Goal: Transaction & Acquisition: Purchase product/service

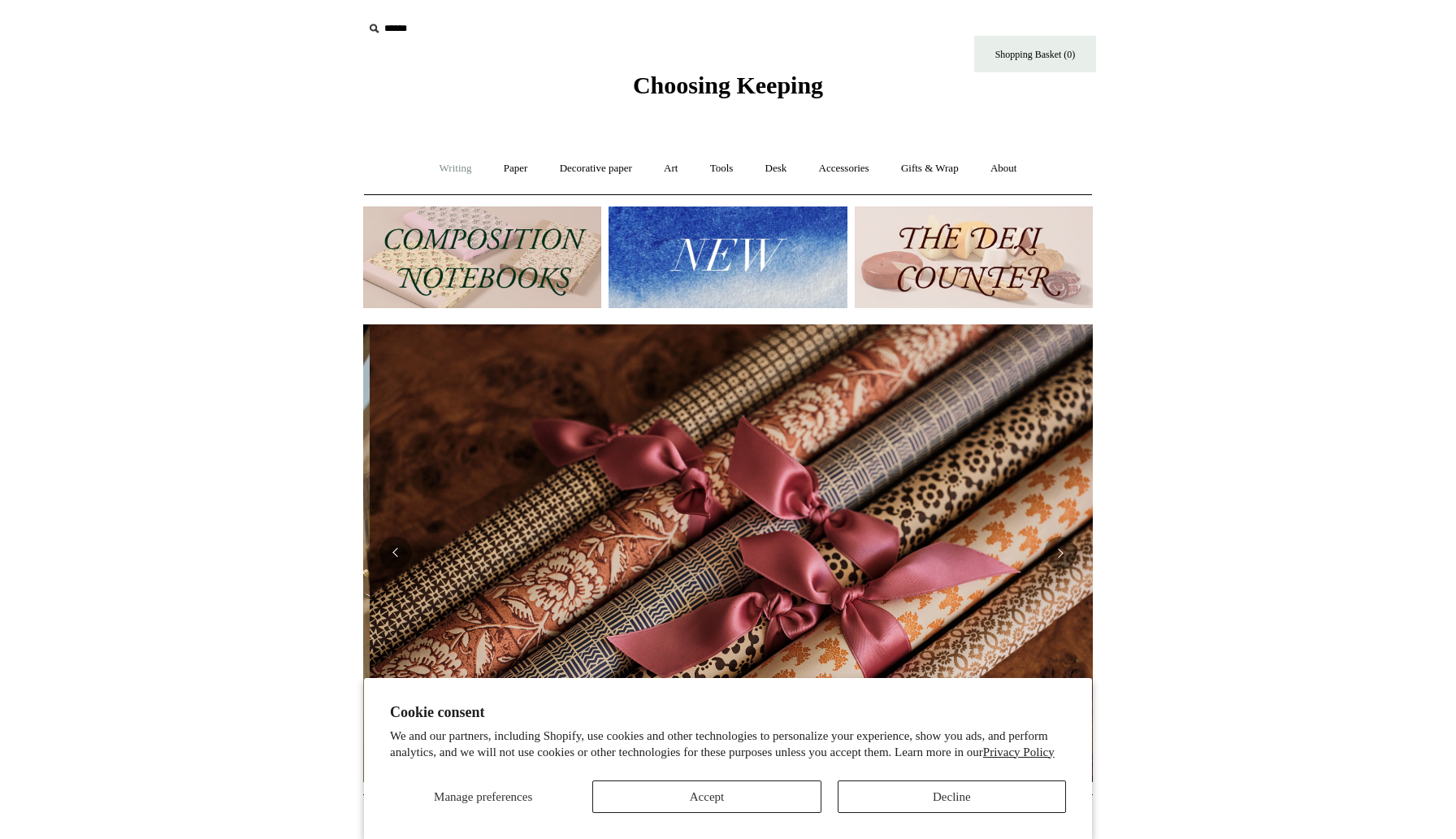
scroll to position [0, 1459]
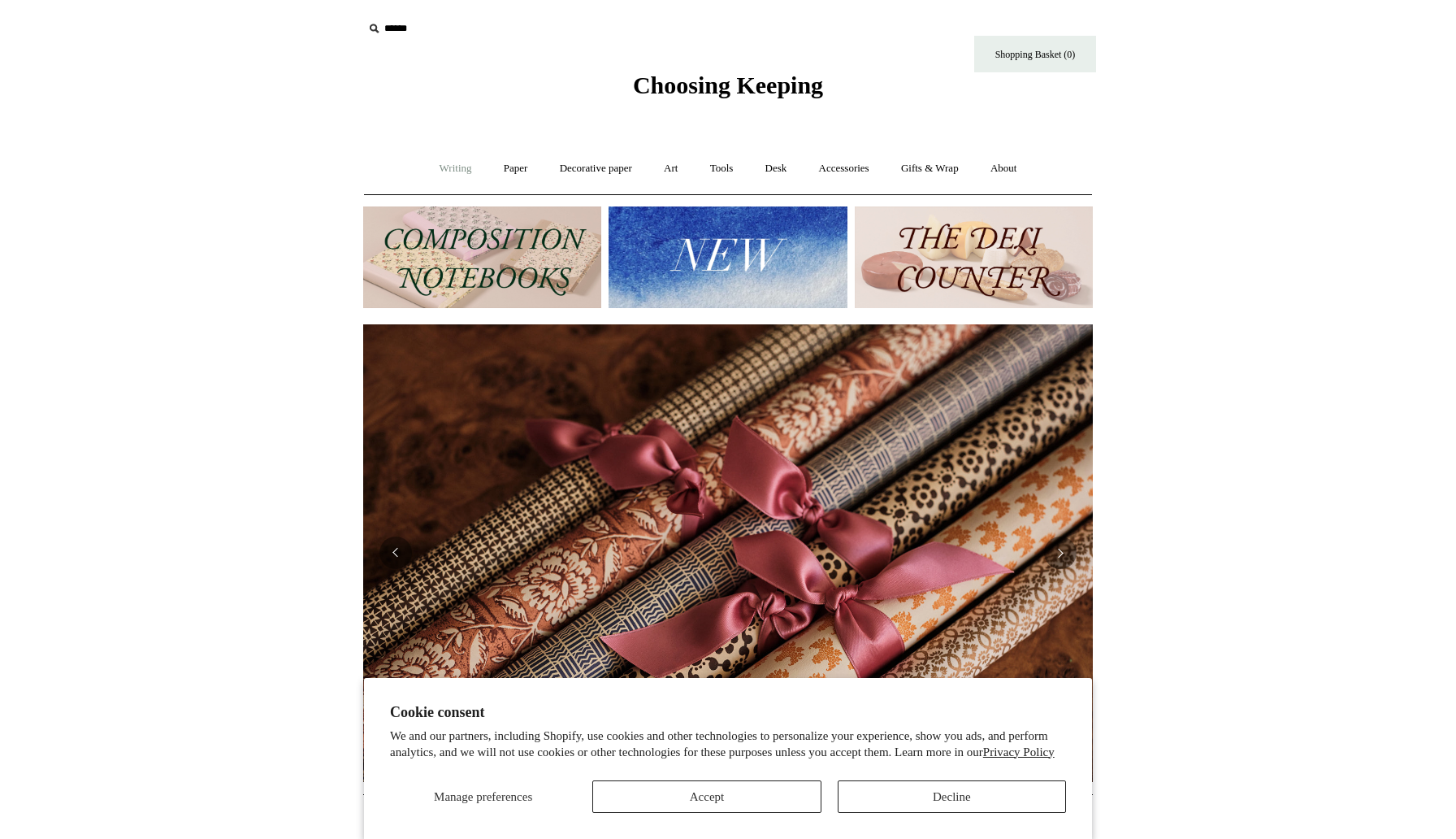
click at [437, 171] on link "Writing +" at bounding box center [456, 169] width 62 height 43
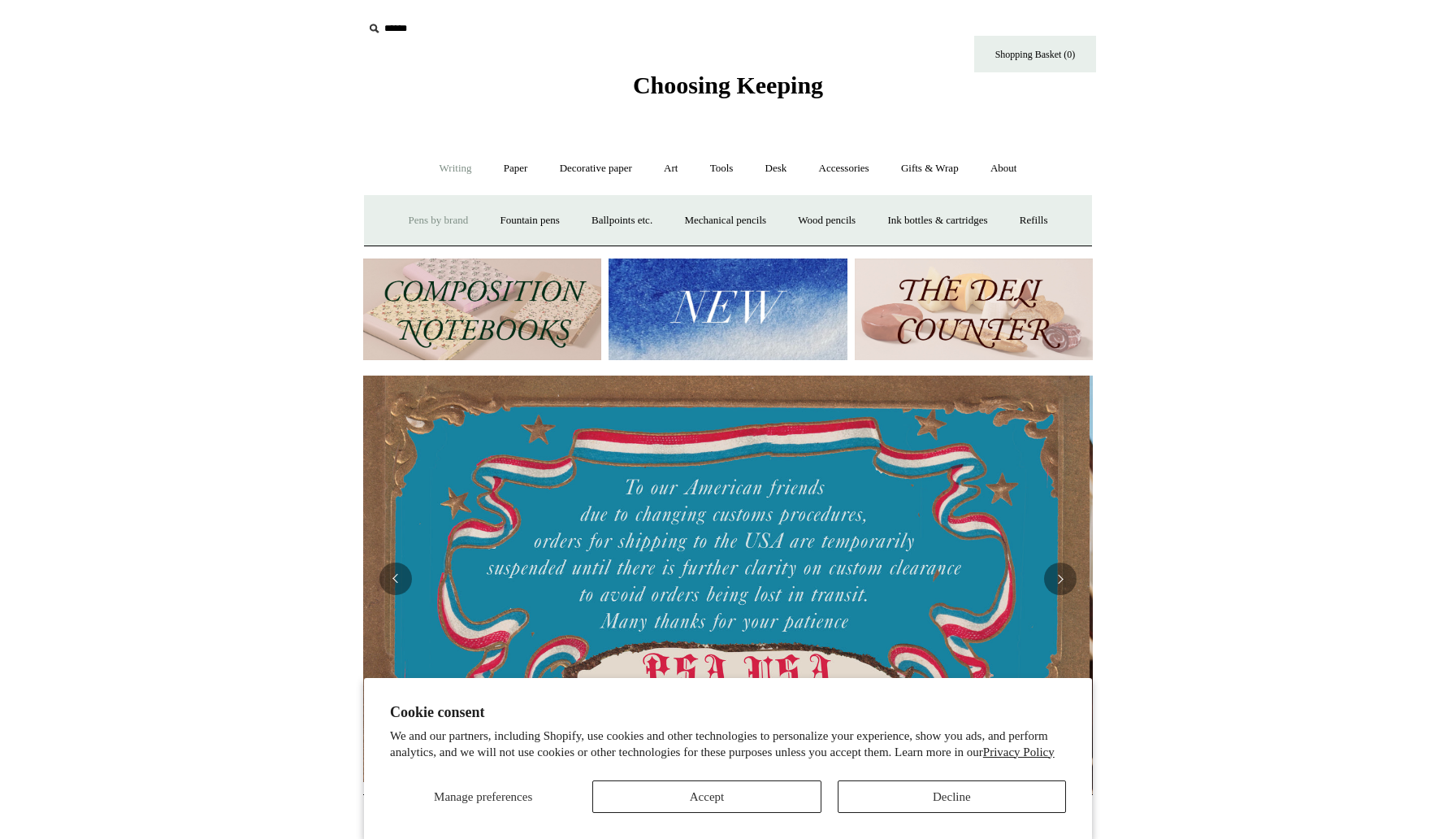
scroll to position [0, 0]
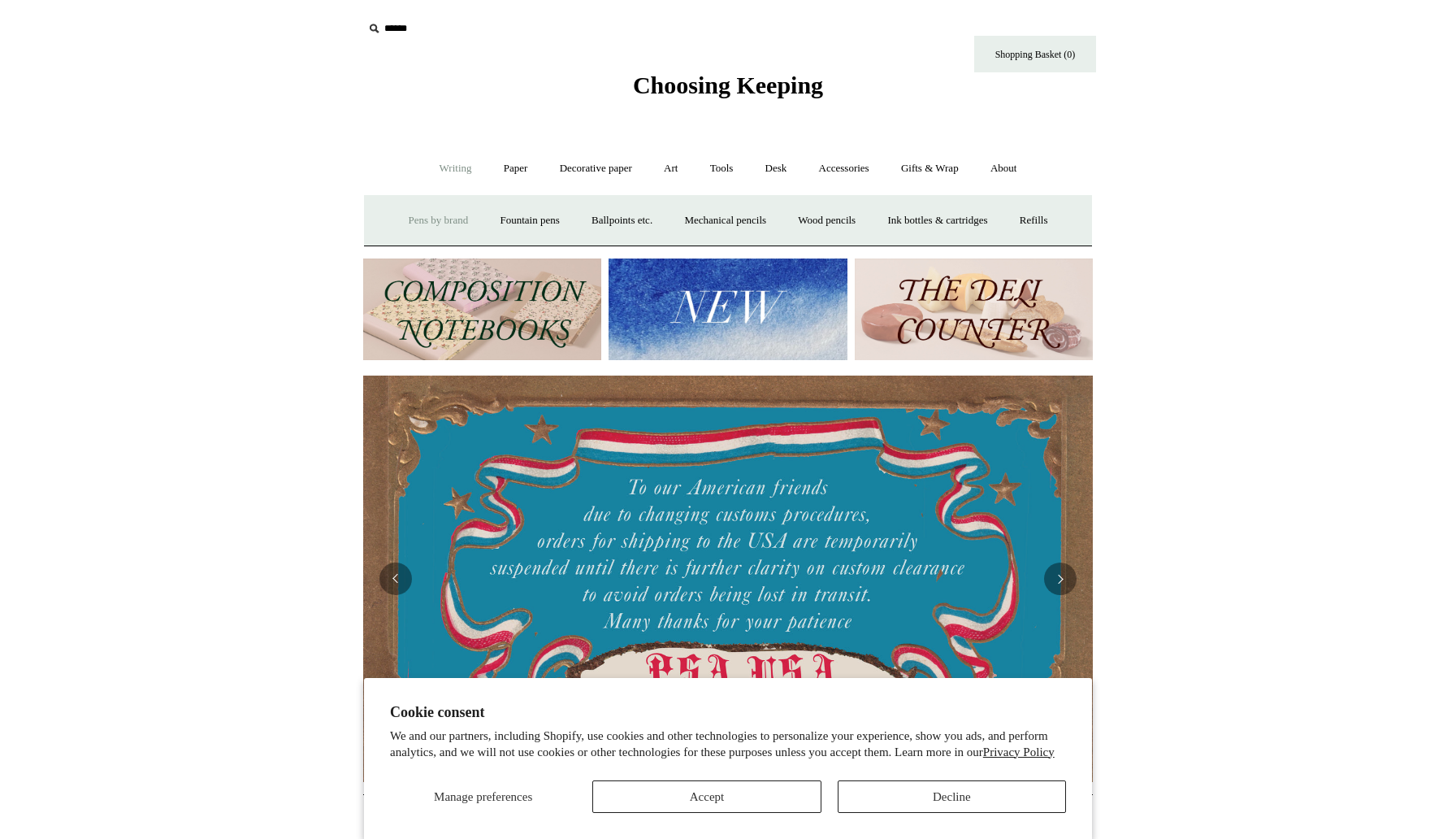
click at [420, 228] on link "Pens by brand +" at bounding box center [439, 220] width 89 height 43
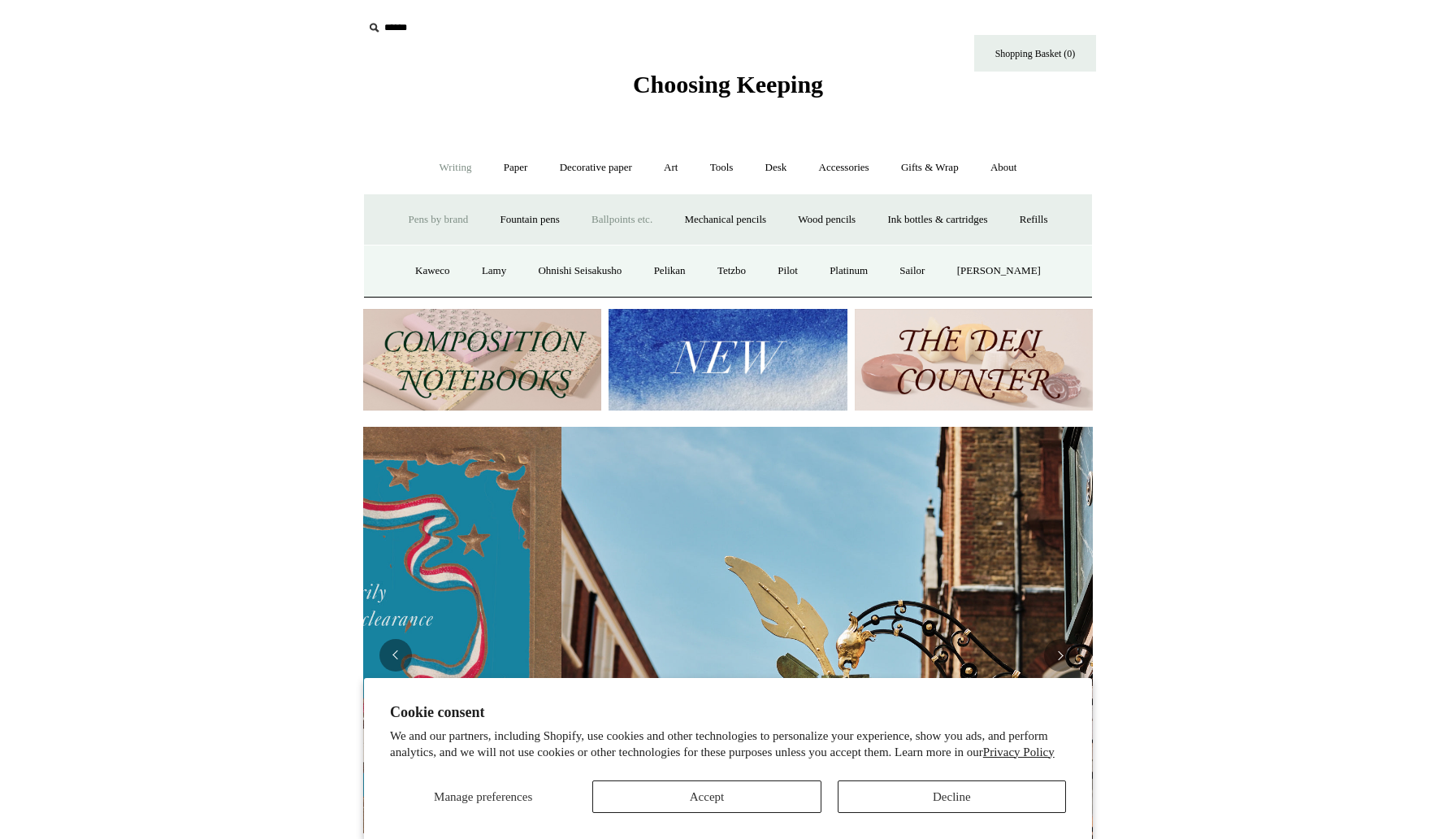
scroll to position [0, 18]
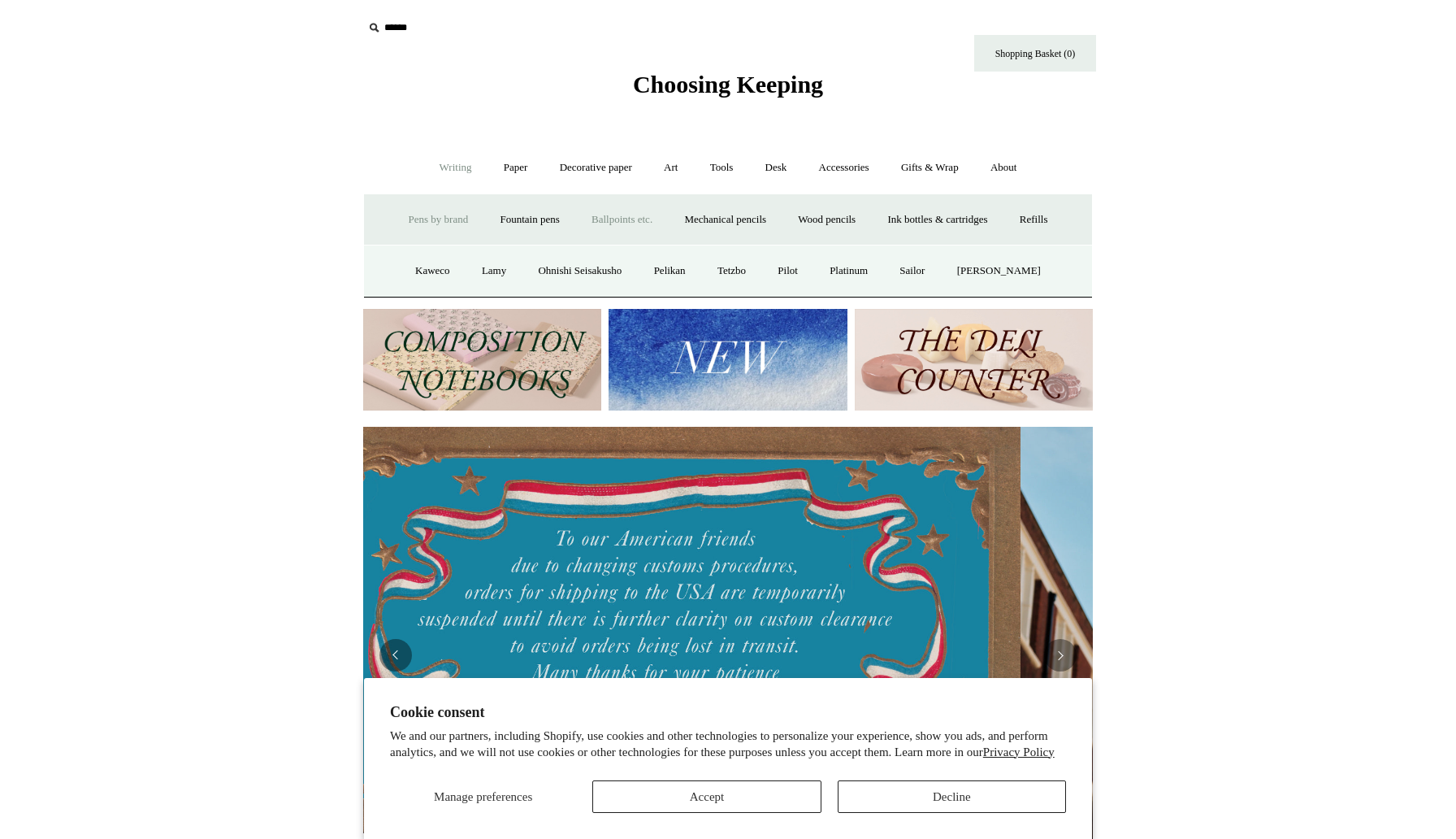
click at [604, 223] on link "Ballpoints etc. +" at bounding box center [622, 220] width 90 height 43
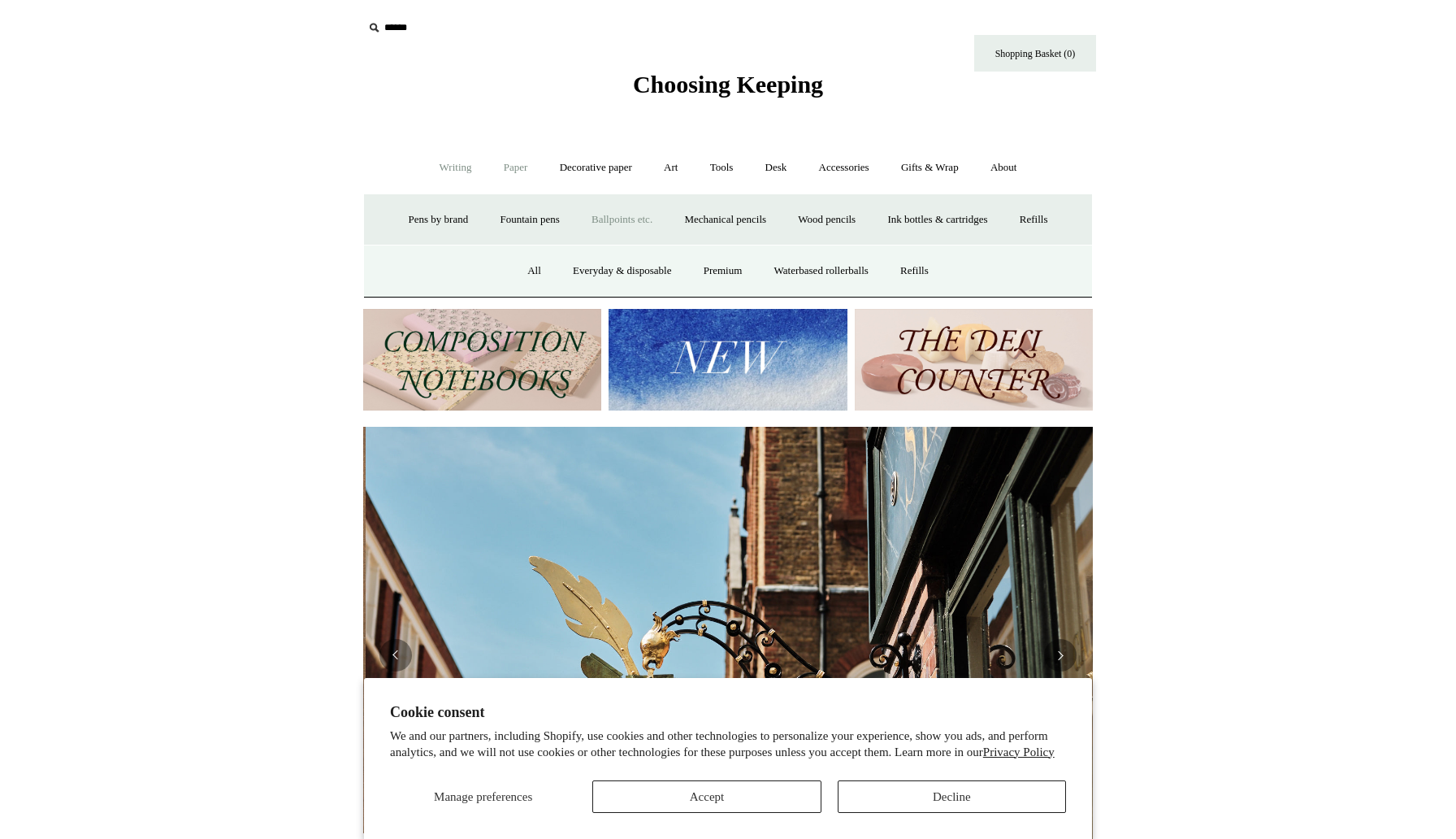
scroll to position [0, 729]
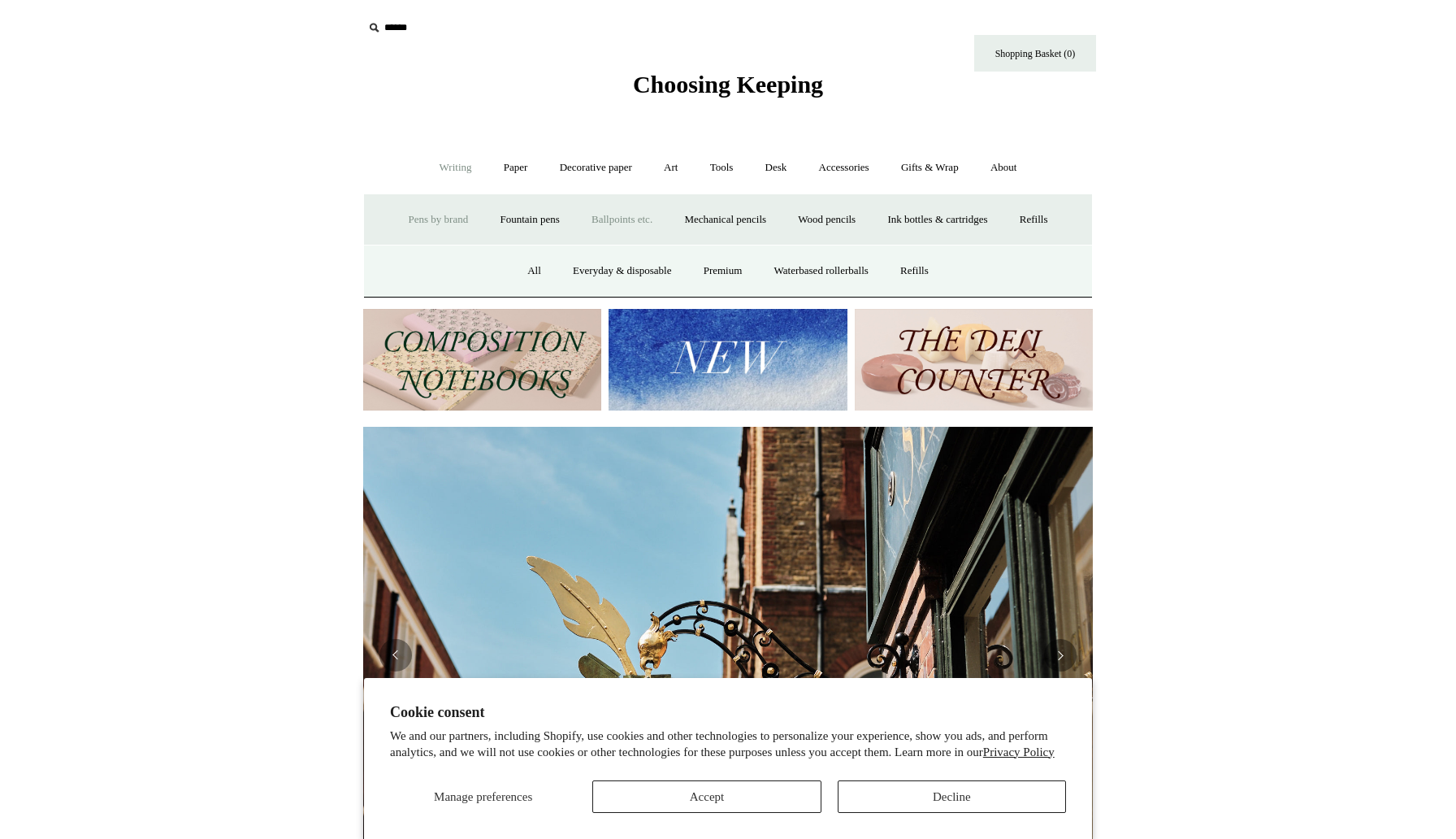
click at [424, 212] on link "Pens by brand +" at bounding box center [439, 220] width 89 height 43
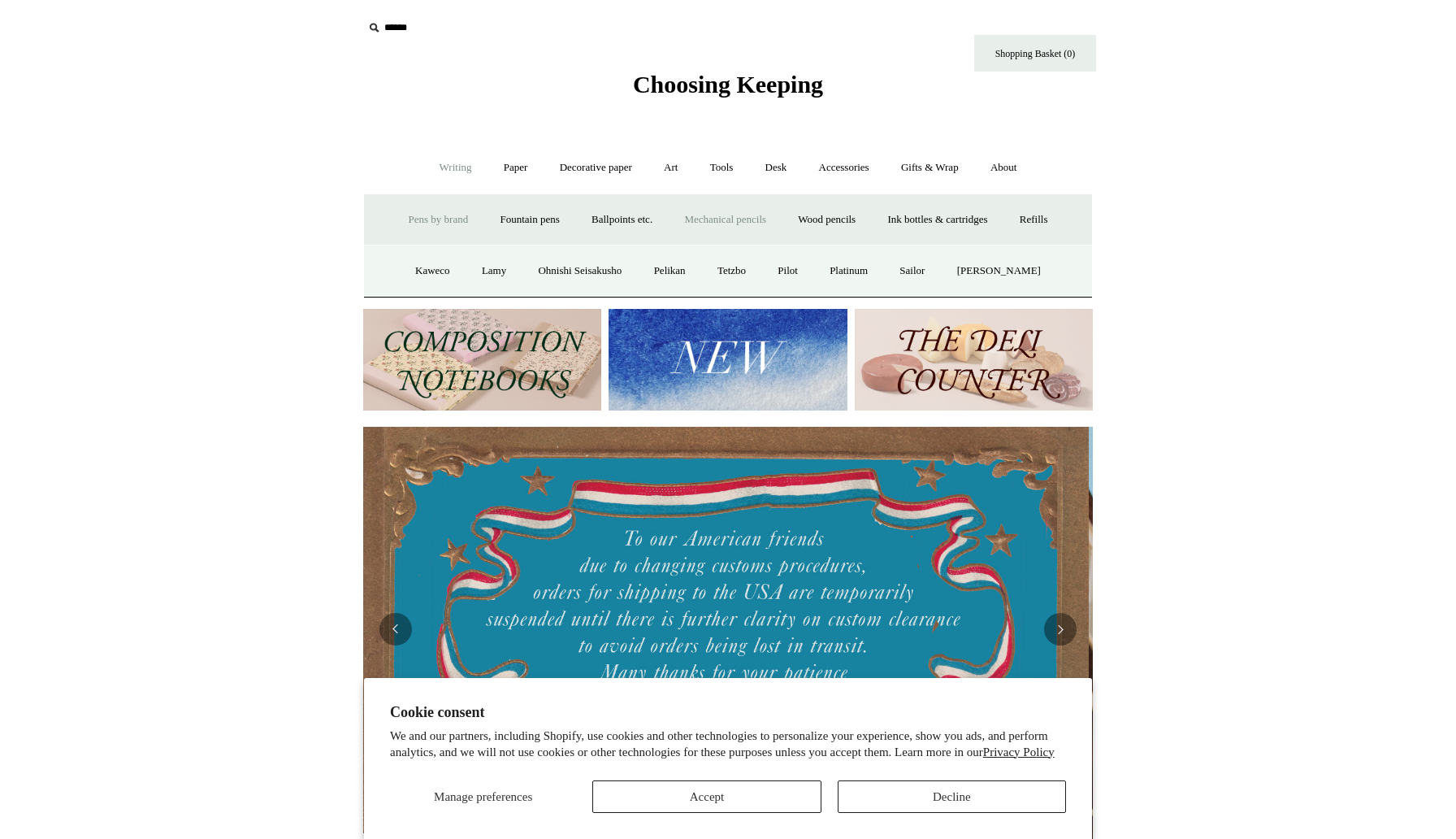
scroll to position [0, 0]
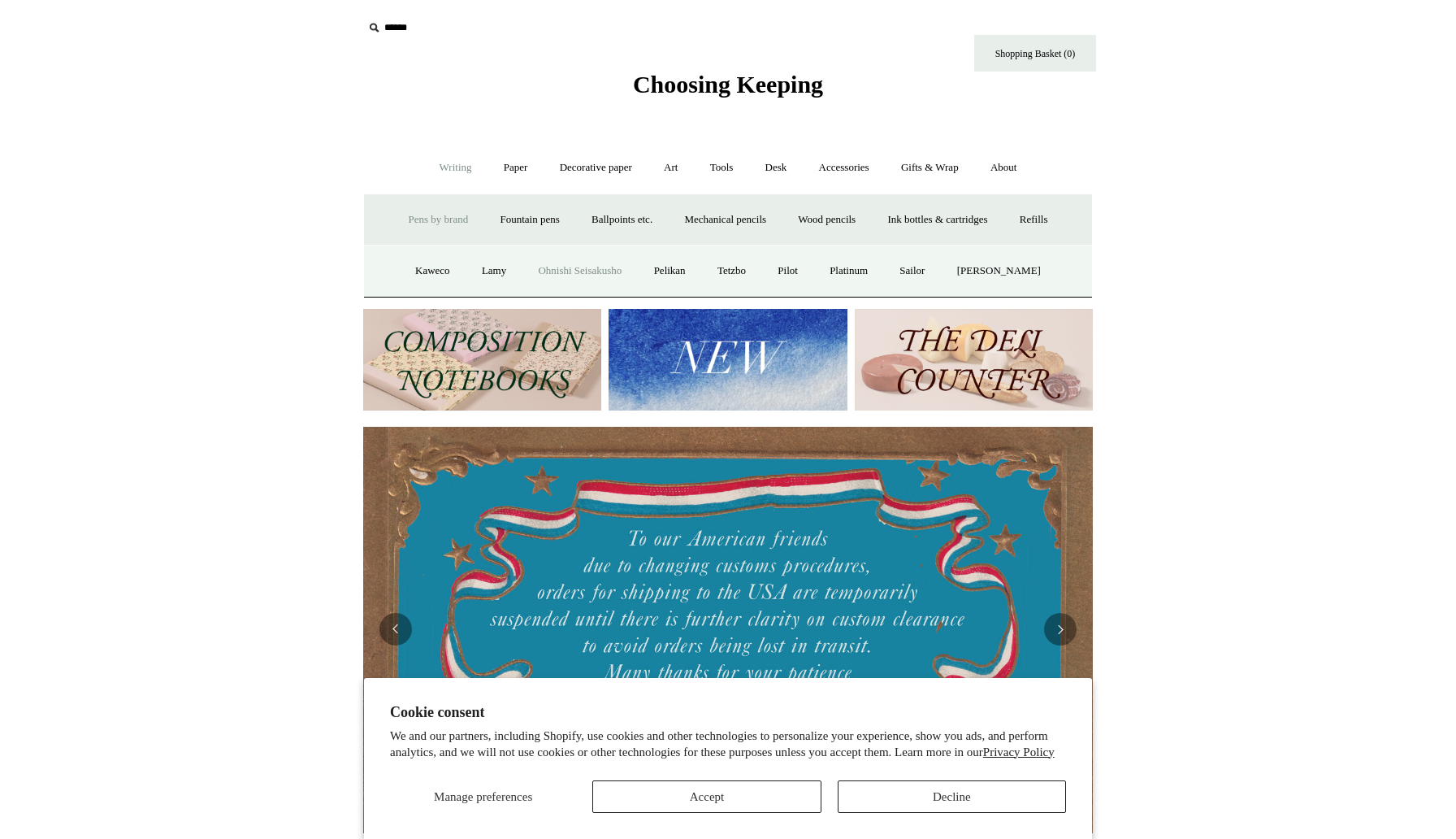
click at [588, 277] on link "Ohnishi Seisakusho" at bounding box center [580, 271] width 113 height 43
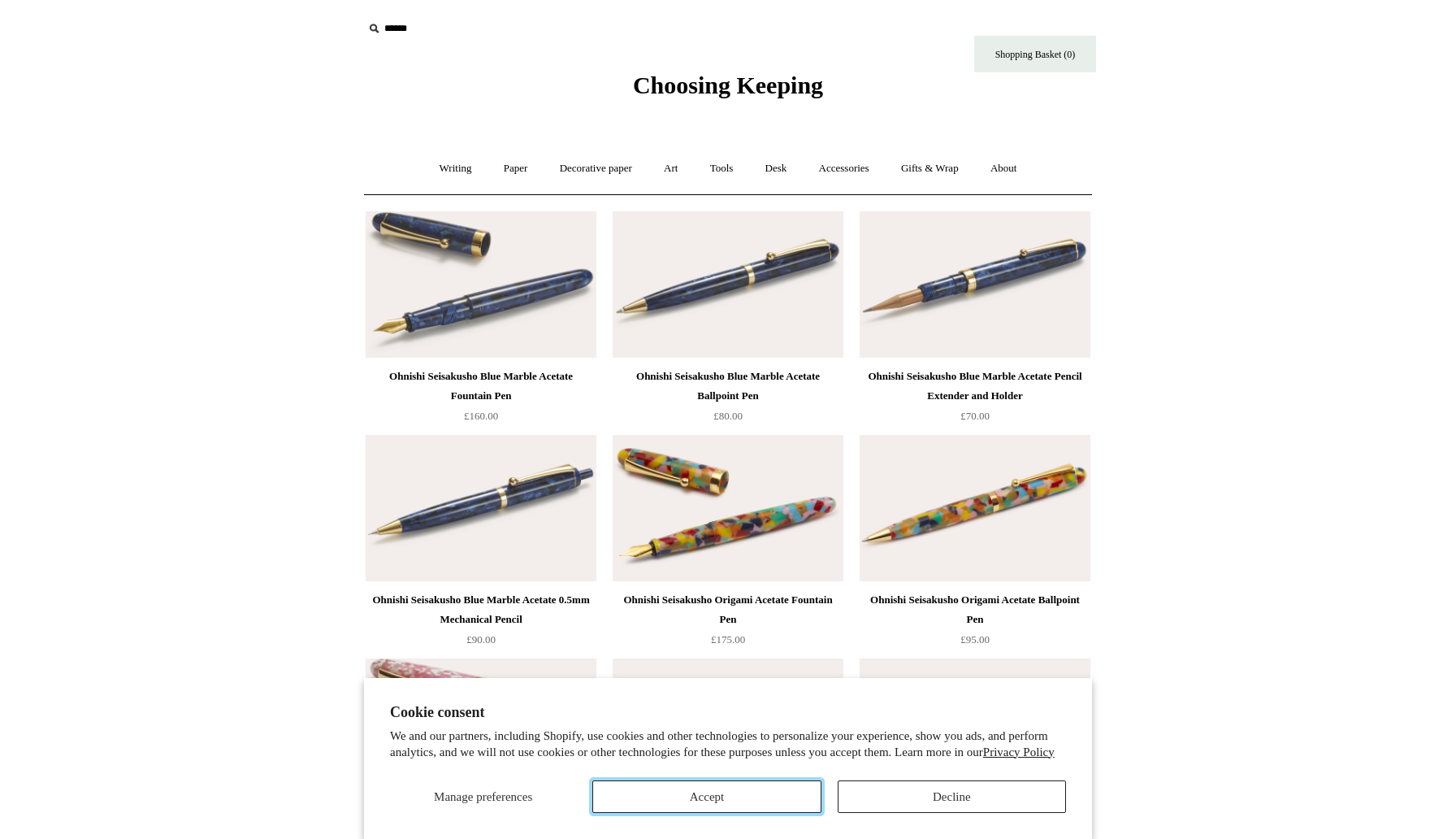
click at [748, 799] on button "Accept" at bounding box center [706, 797] width 229 height 33
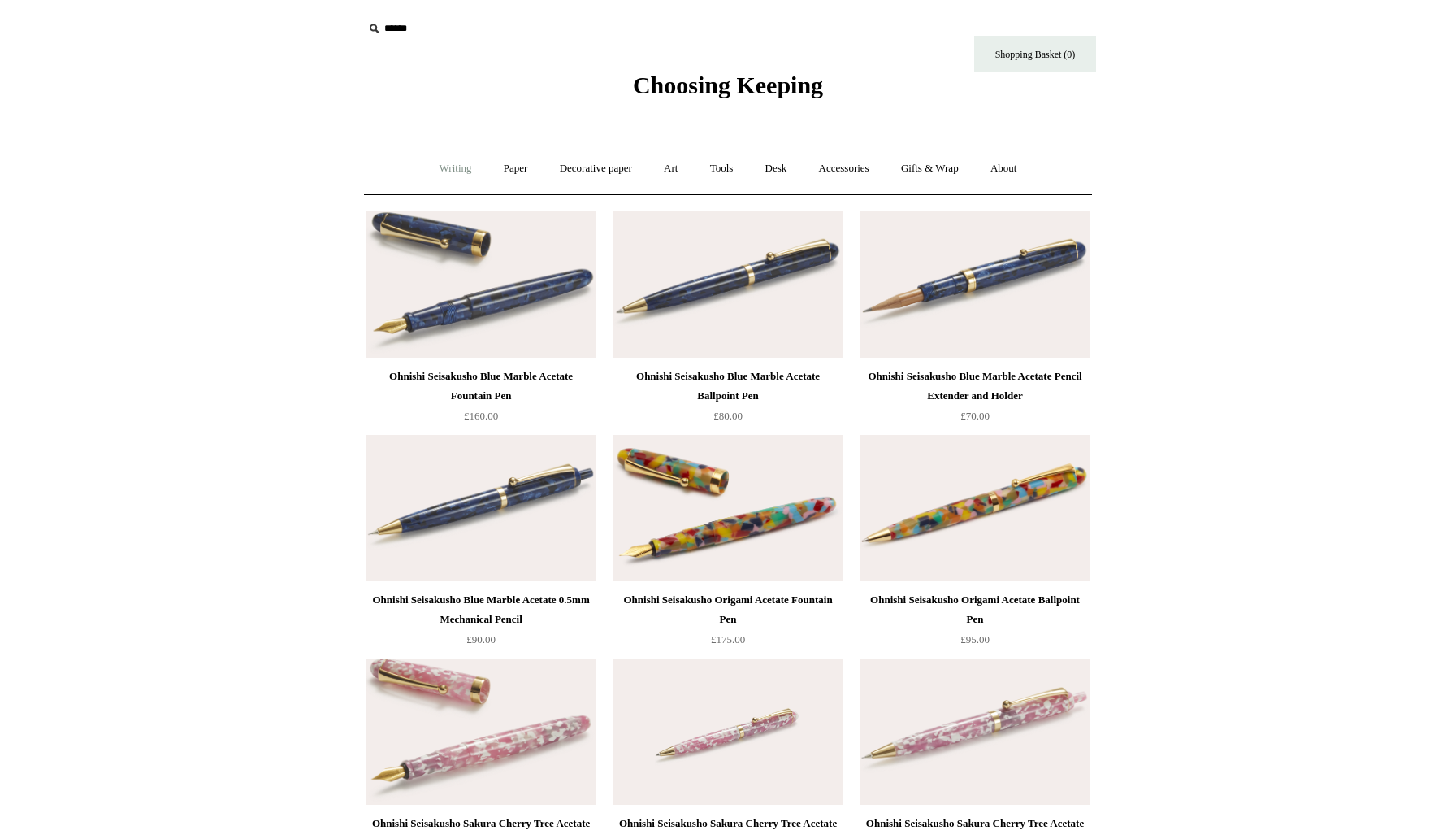
click at [440, 169] on link "Writing +" at bounding box center [456, 169] width 62 height 43
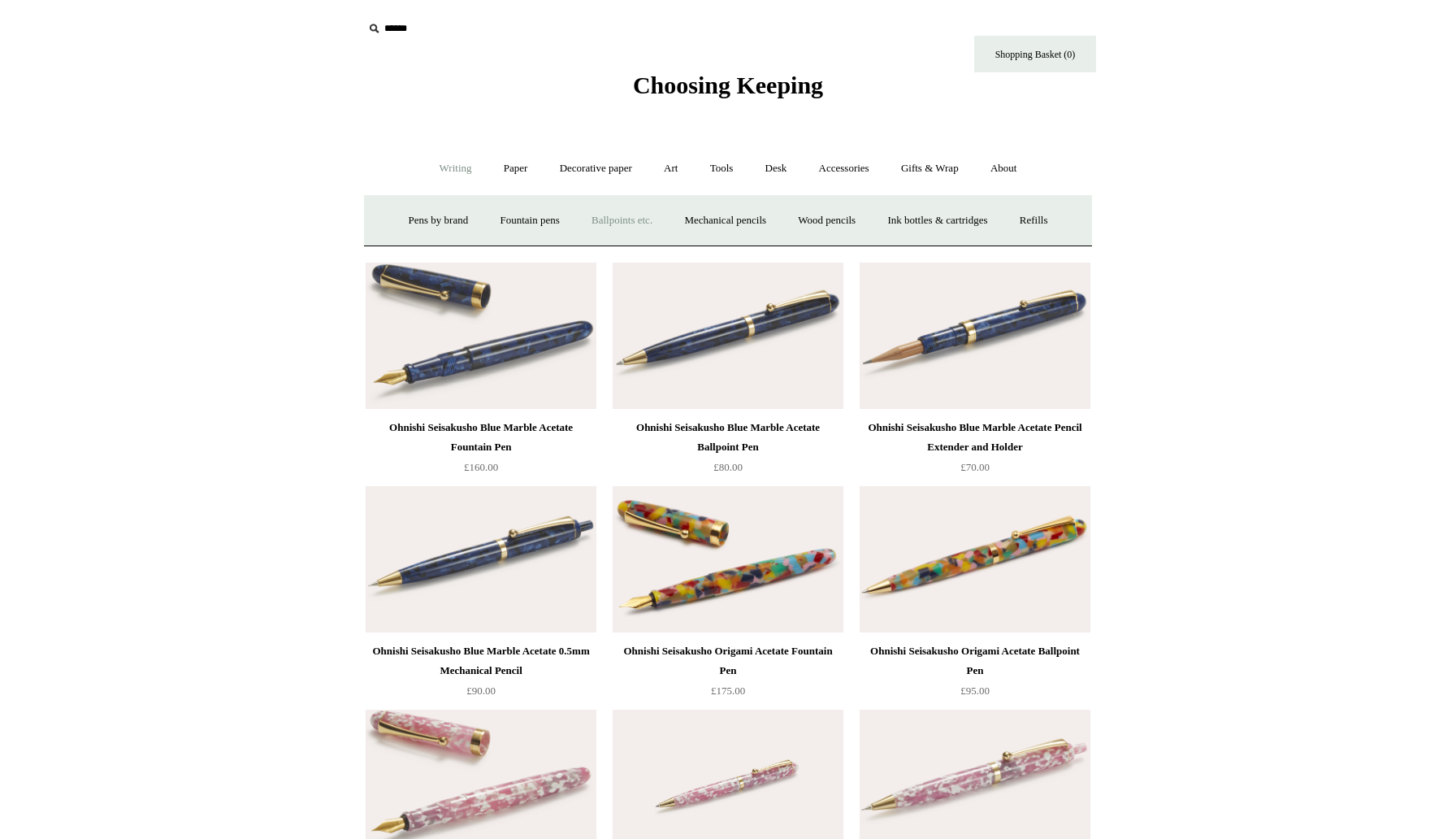
click at [602, 218] on link "Ballpoints etc. +" at bounding box center [622, 220] width 90 height 43
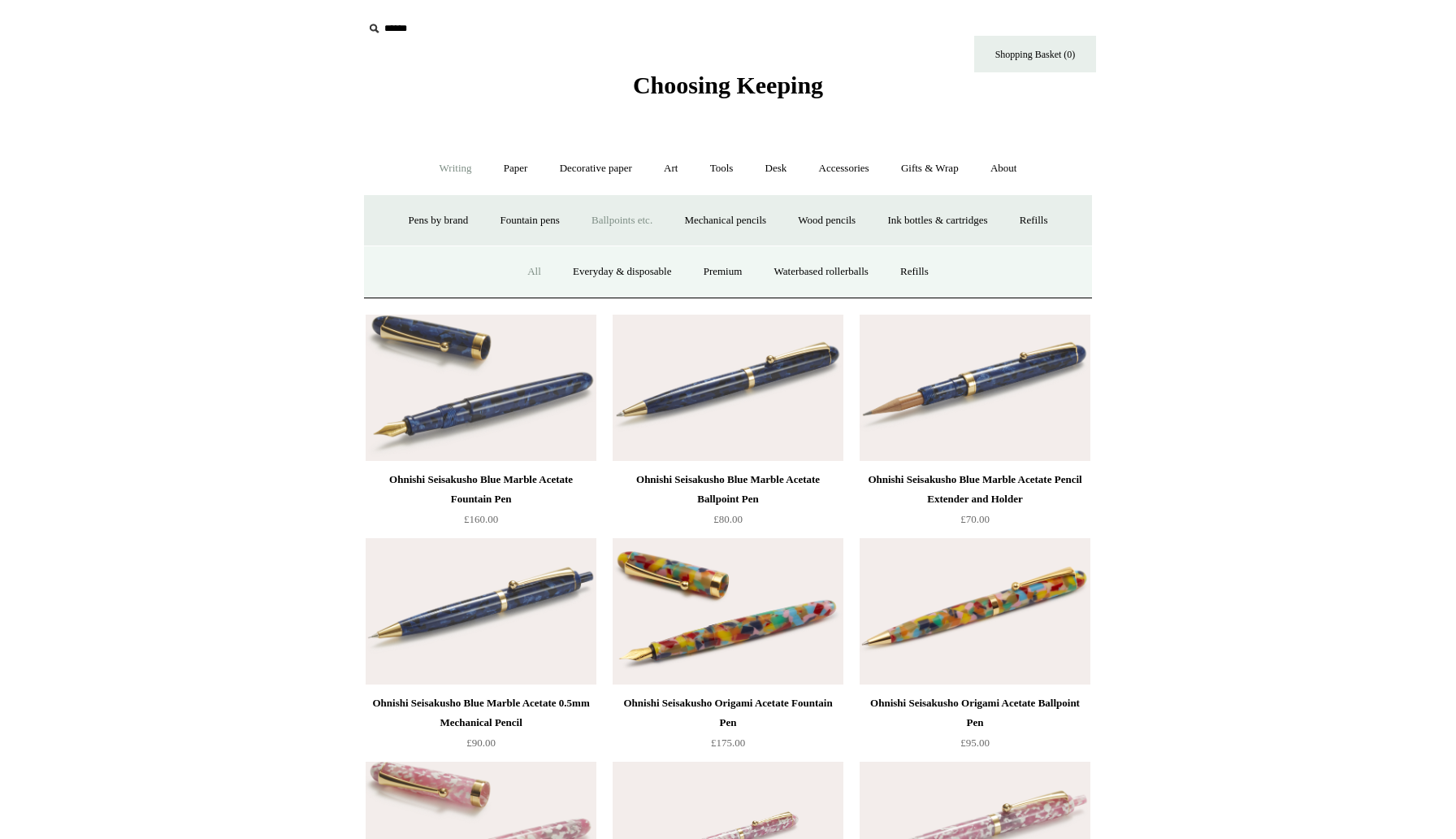
click at [513, 285] on link "All" at bounding box center [535, 272] width 43 height 43
click at [434, 23] on input "text" at bounding box center [463, 29] width 200 height 30
type input "******"
click at [540, 14] on input "*" at bounding box center [548, 28] width 16 height 28
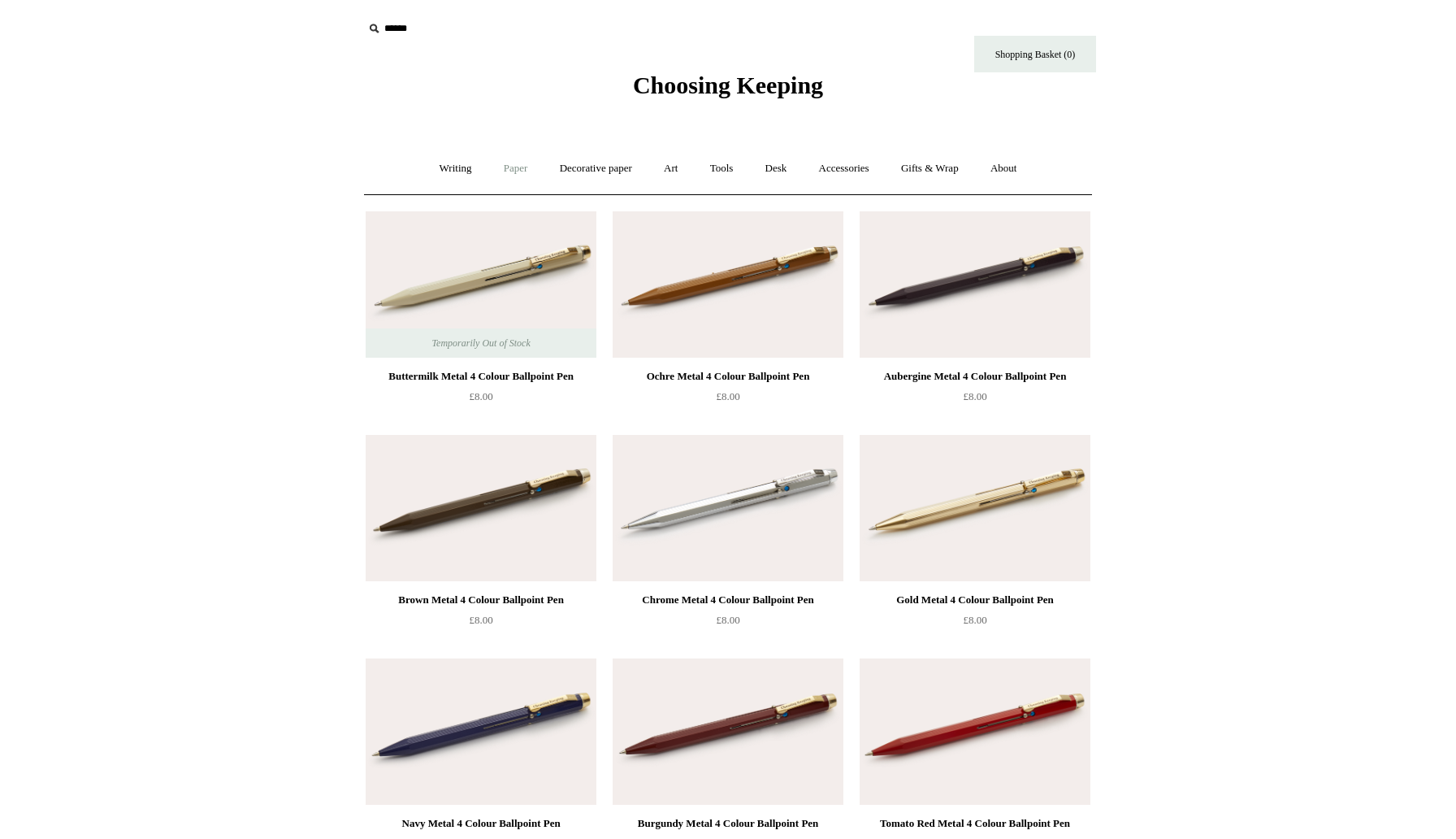
click at [506, 174] on link "Paper +" at bounding box center [516, 169] width 54 height 43
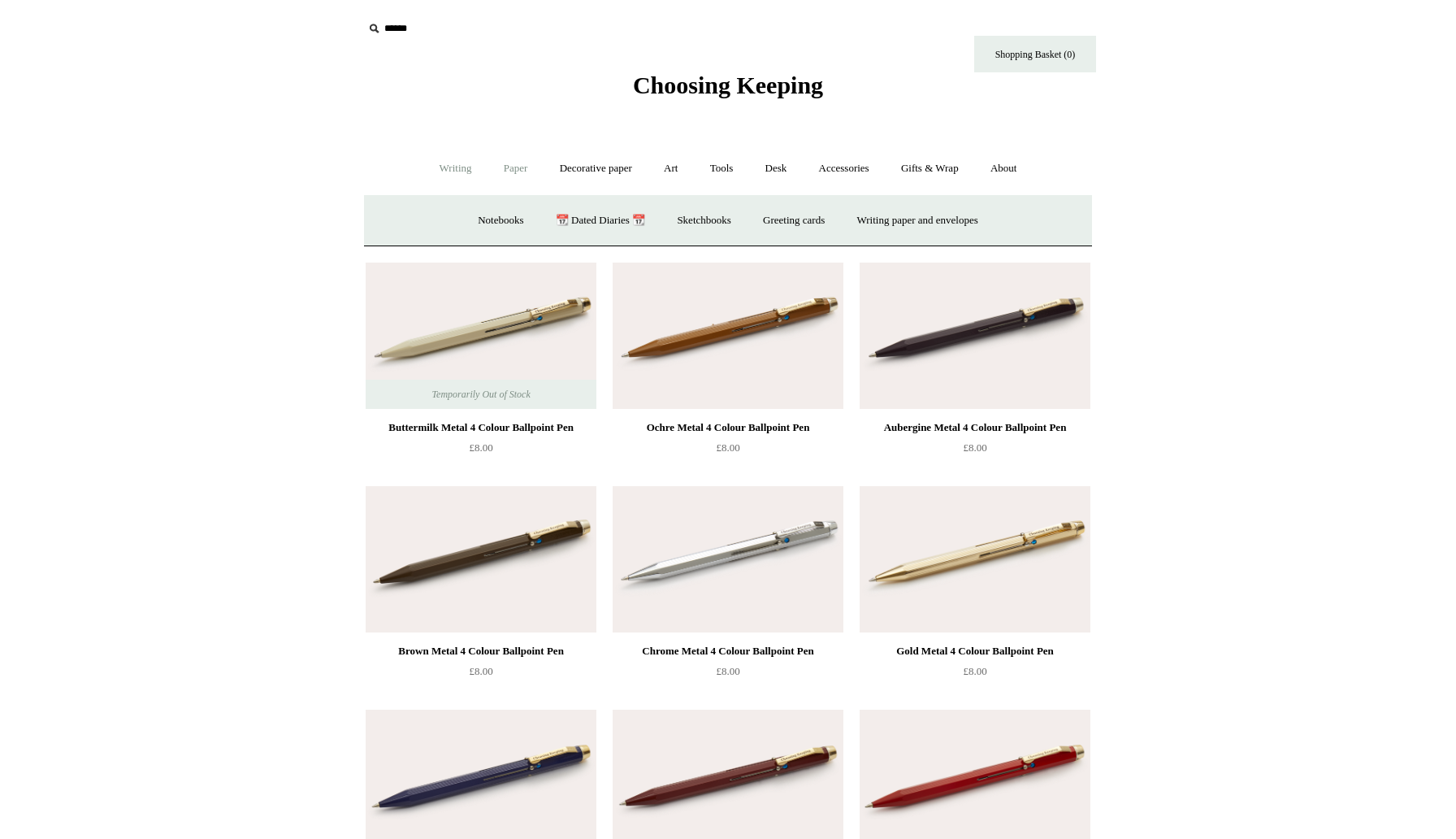
click at [443, 161] on link "Writing +" at bounding box center [456, 169] width 62 height 43
click at [438, 226] on link "Pens by brand +" at bounding box center [439, 220] width 89 height 43
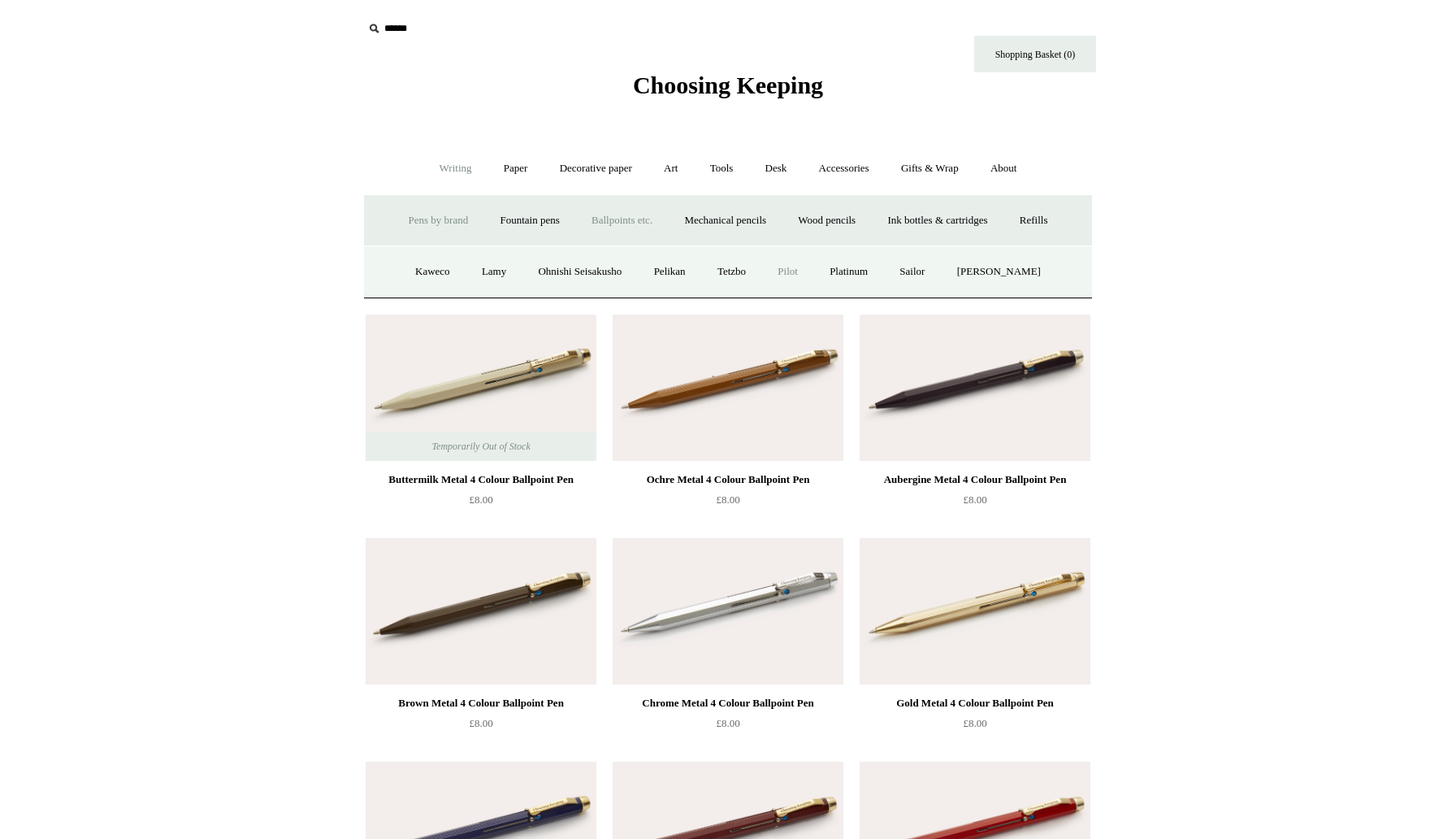
click at [810, 270] on link "Pilot" at bounding box center [788, 272] width 50 height 43
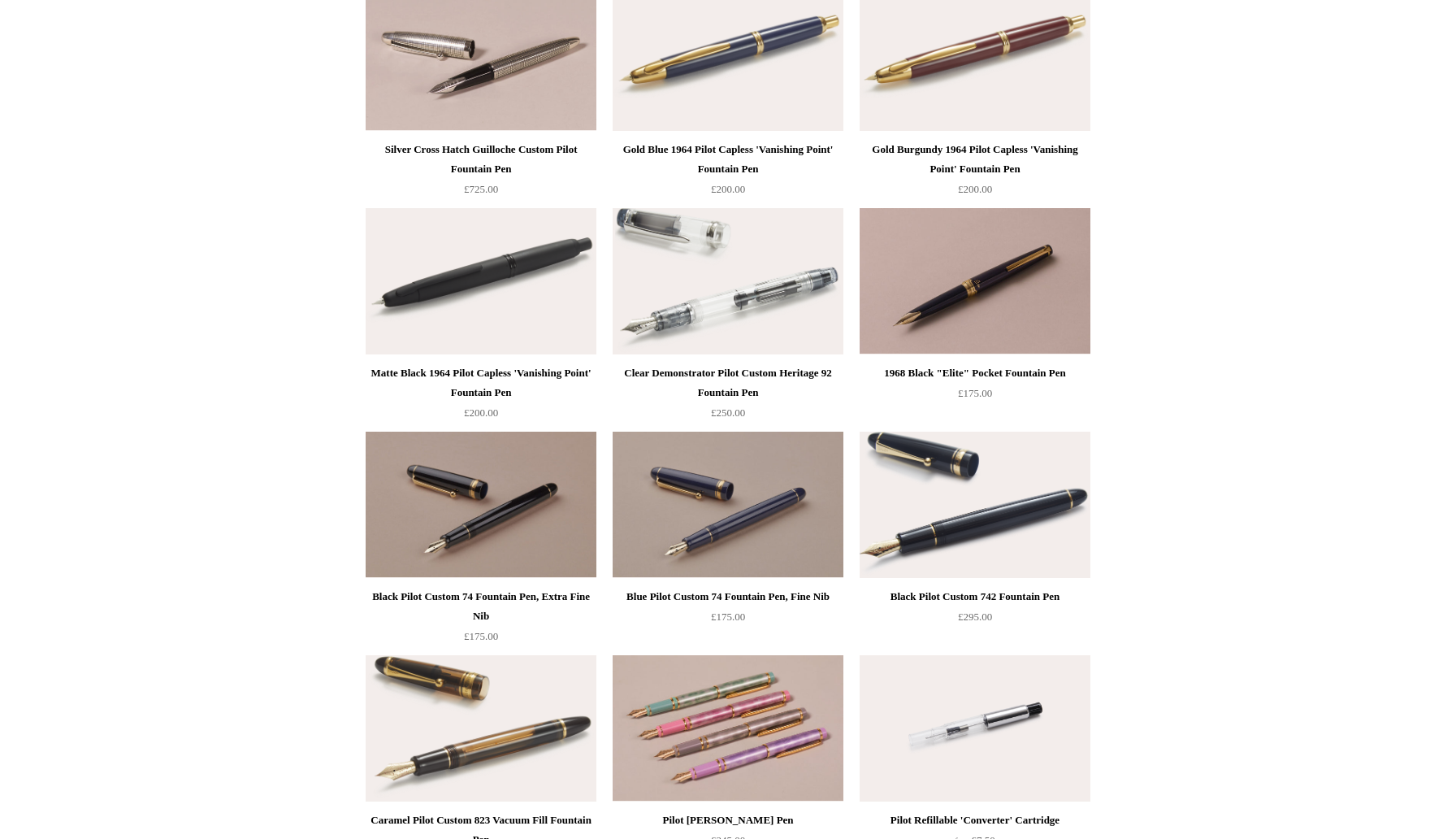
scroll to position [231, 0]
